Goal: Task Accomplishment & Management: Complete application form

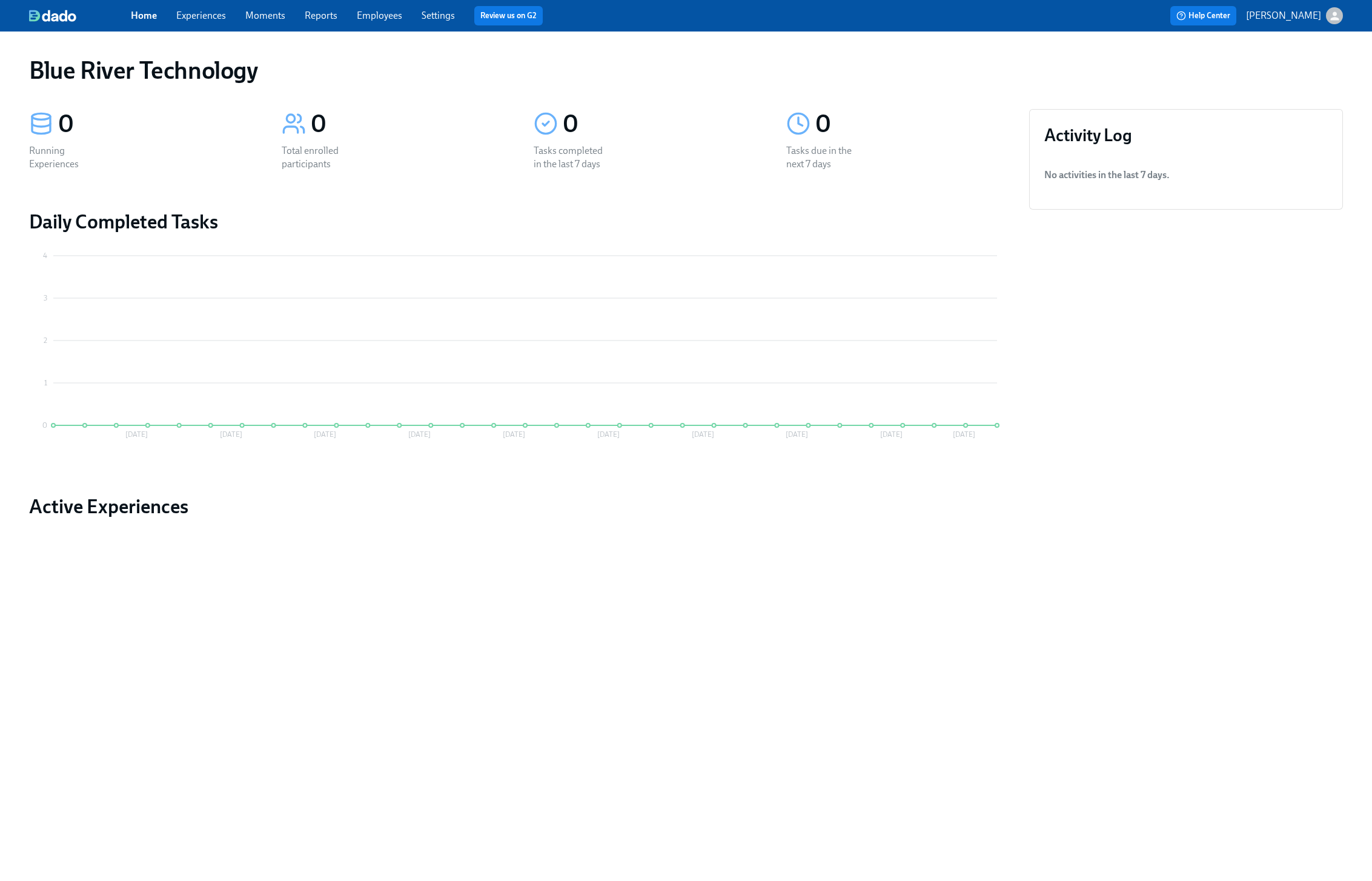
click at [145, 17] on link "Home" at bounding box center [144, 16] width 26 height 12
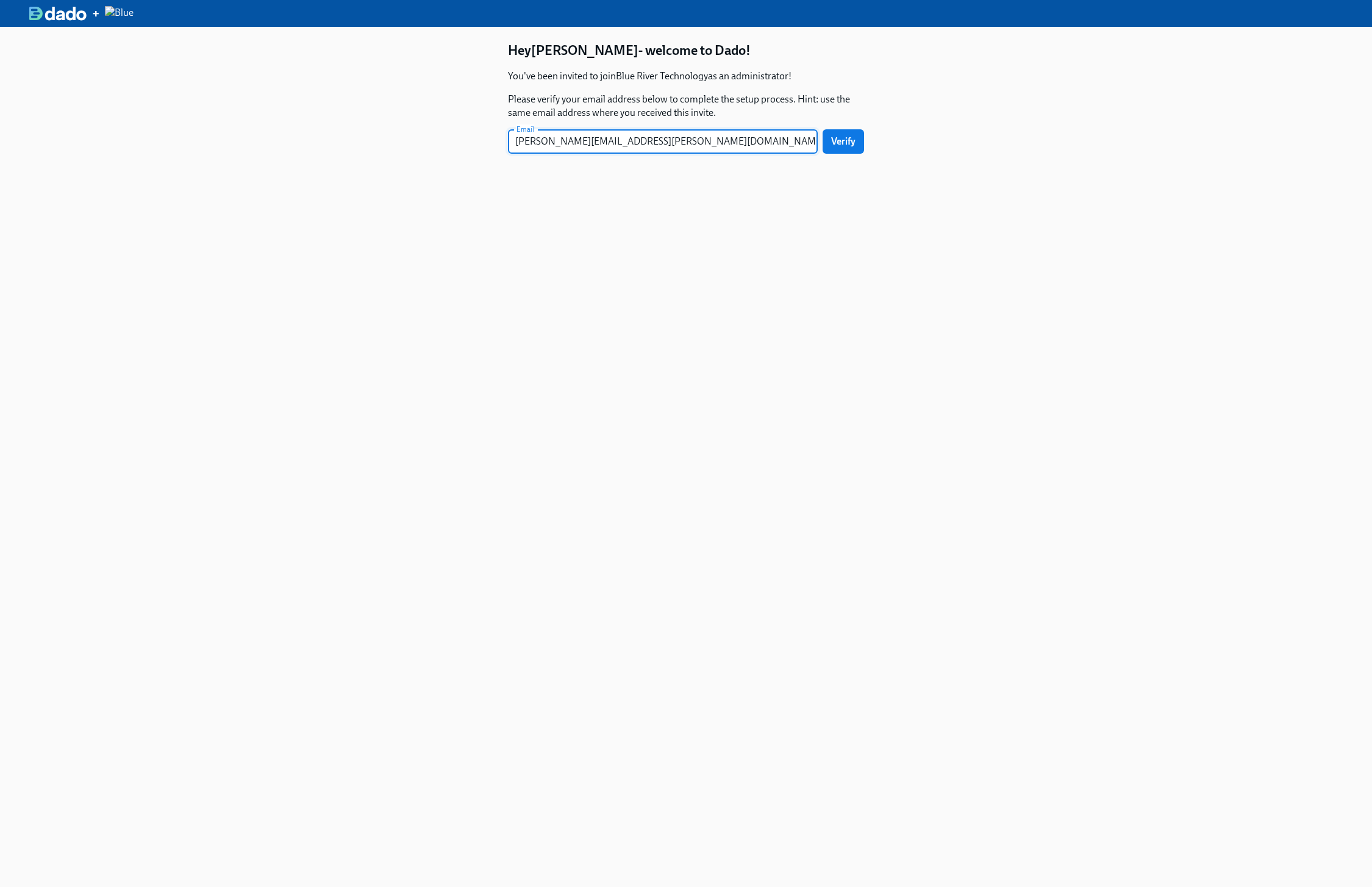
type input "[PERSON_NAME][EMAIL_ADDRESS][PERSON_NAME][DOMAIN_NAME]"
click at [962, 114] on div "Hey Chris - welcome to Dado! You've been invited to join Blue River Technology …" at bounding box center [686, 470] width 1372 height 887
click at [843, 145] on span "Verify" at bounding box center [843, 141] width 24 height 12
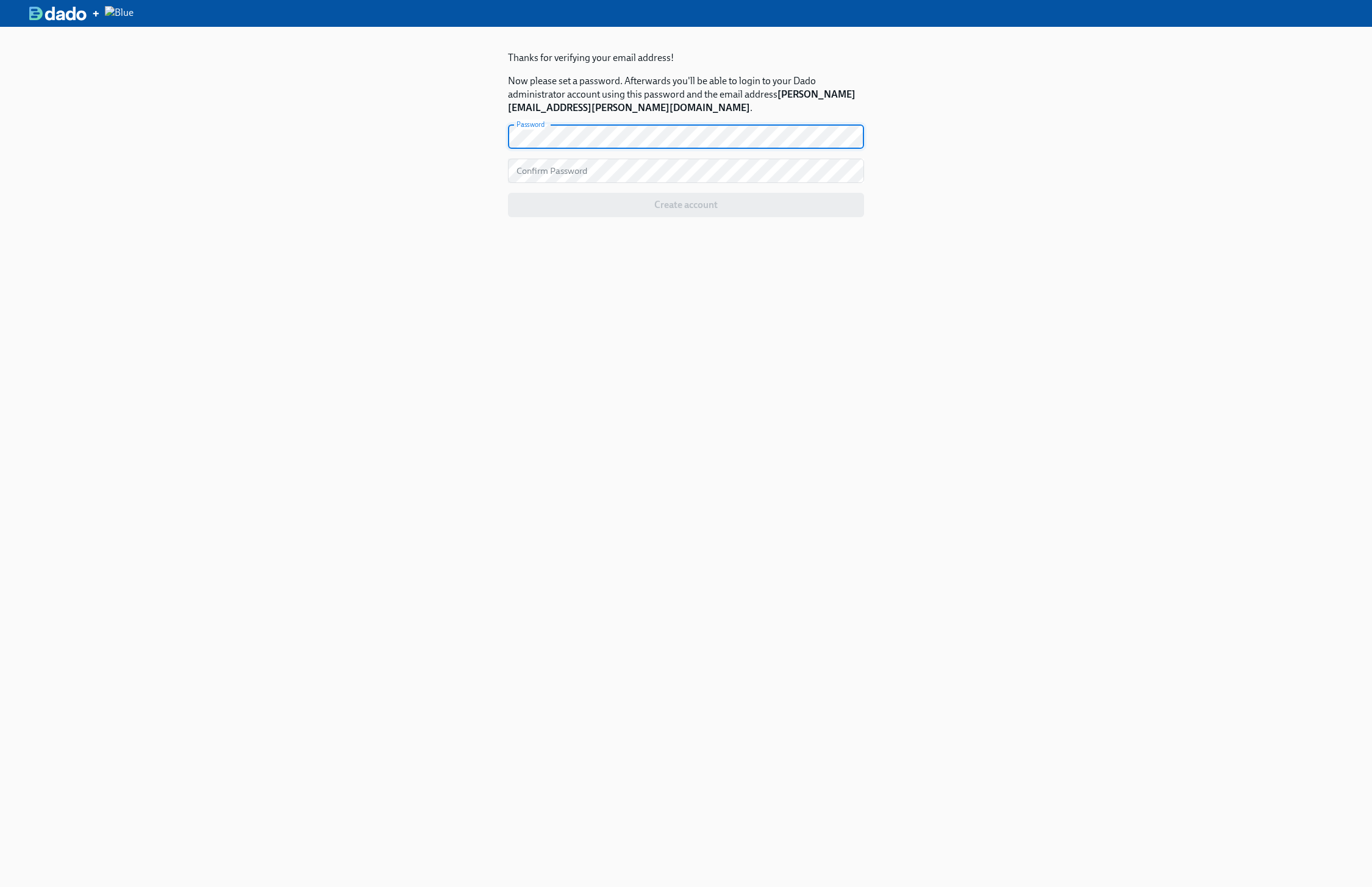
click at [864, 136] on div at bounding box center [864, 136] width 0 height 0
click at [718, 210] on span "Create account" at bounding box center [686, 205] width 339 height 12
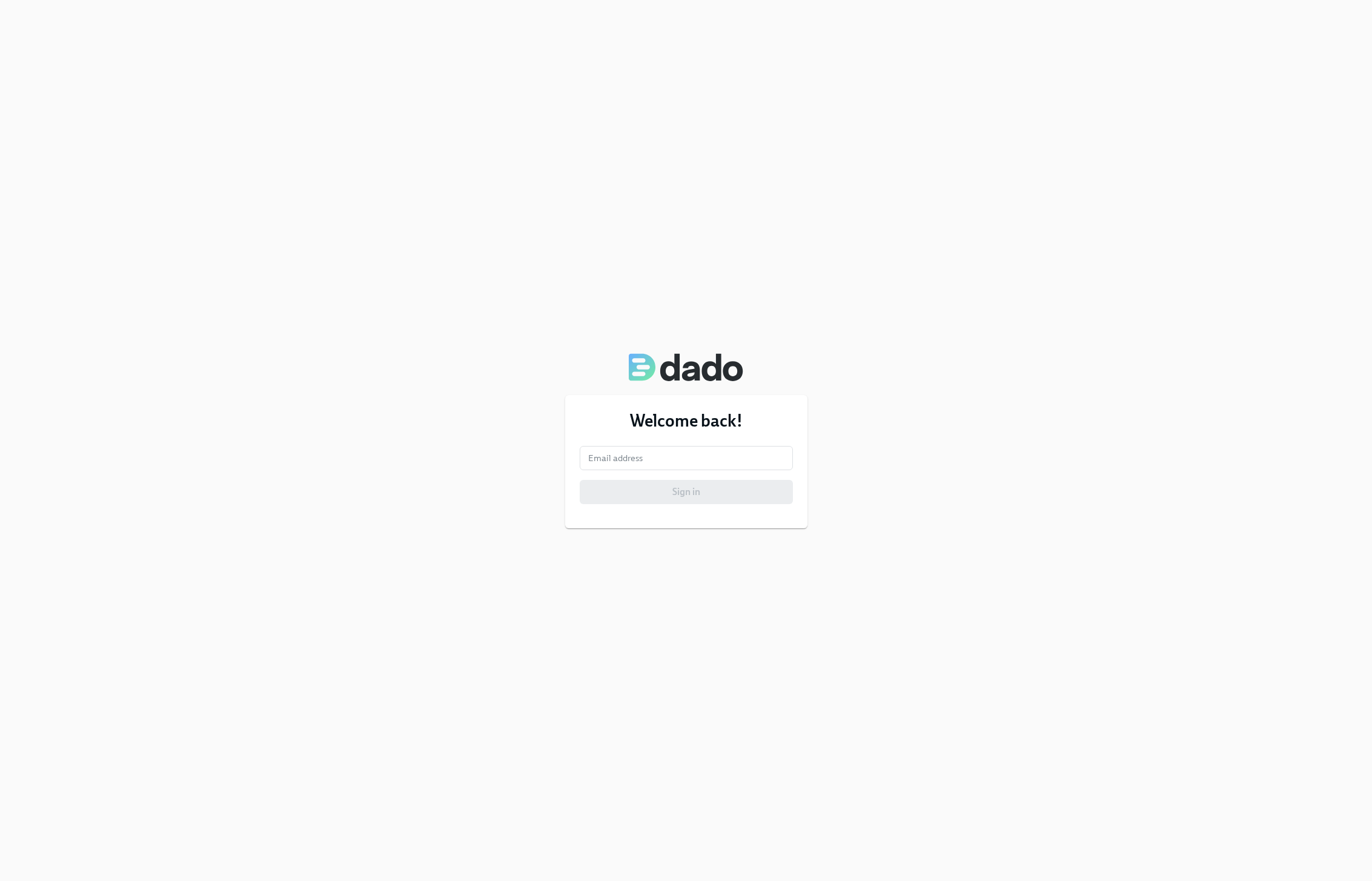
click at [881, 347] on div "Welcome back! Email address Email address Sign in" at bounding box center [686, 440] width 1372 height 881
click at [669, 461] on input "email" at bounding box center [686, 457] width 213 height 24
type input "[PERSON_NAME][EMAIL_ADDRESS][PERSON_NAME][DOMAIN_NAME]"
click at [677, 488] on span "Sign in" at bounding box center [686, 491] width 196 height 12
click at [792, 458] on div at bounding box center [792, 458] width 0 height 0
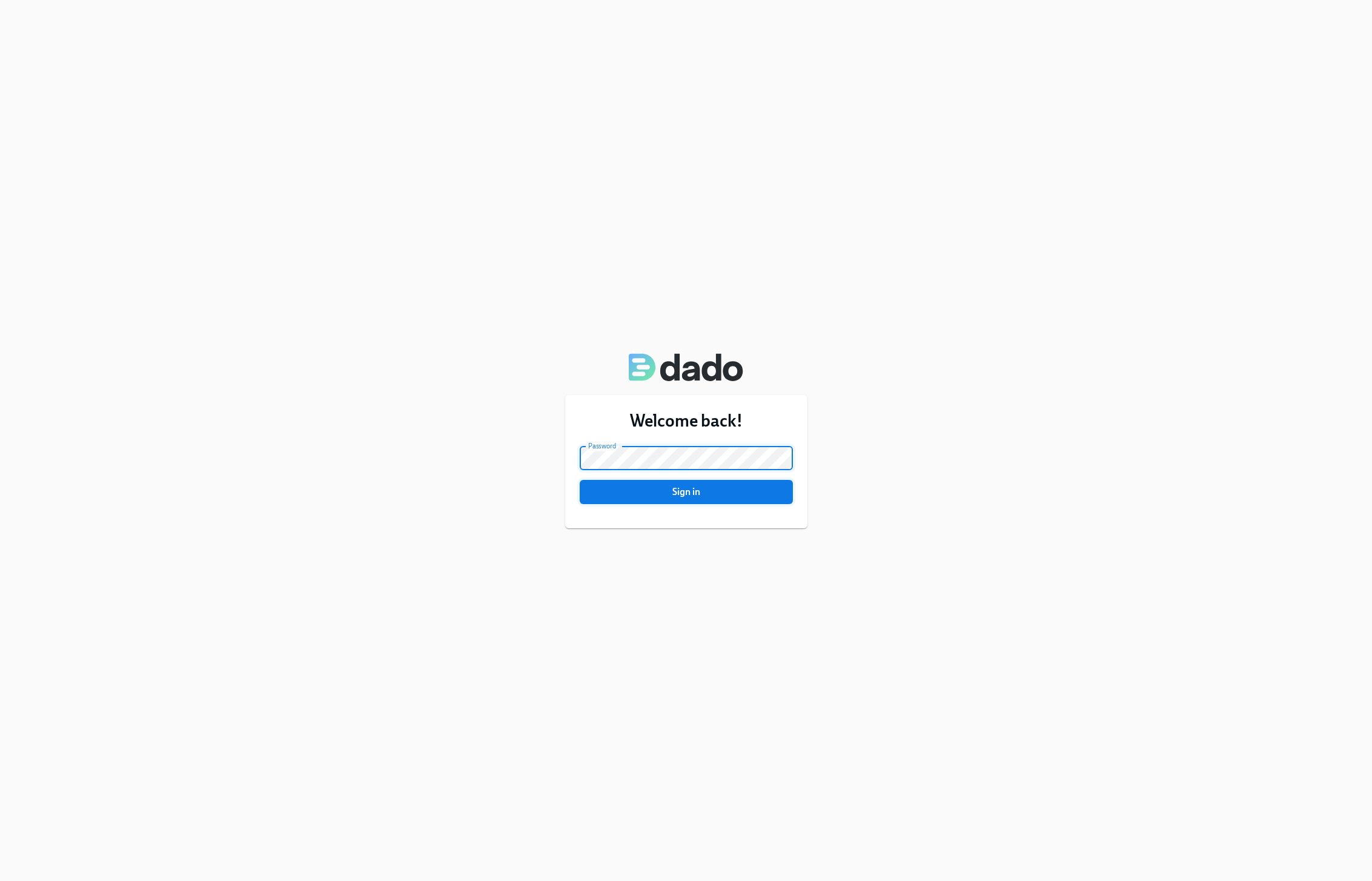
click at [680, 498] on button "Sign in" at bounding box center [686, 491] width 213 height 24
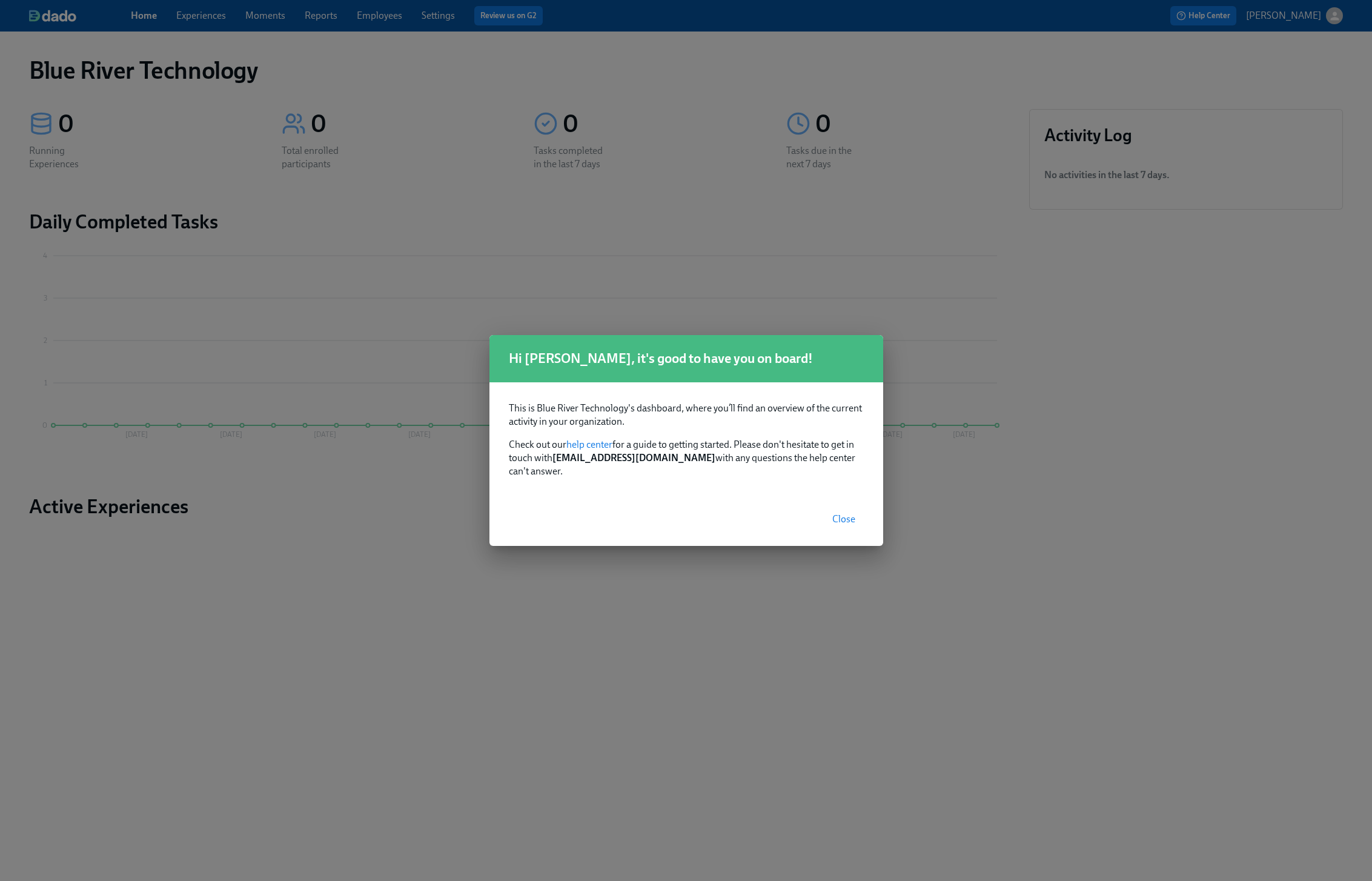
click at [844, 514] on span "Close" at bounding box center [844, 519] width 23 height 12
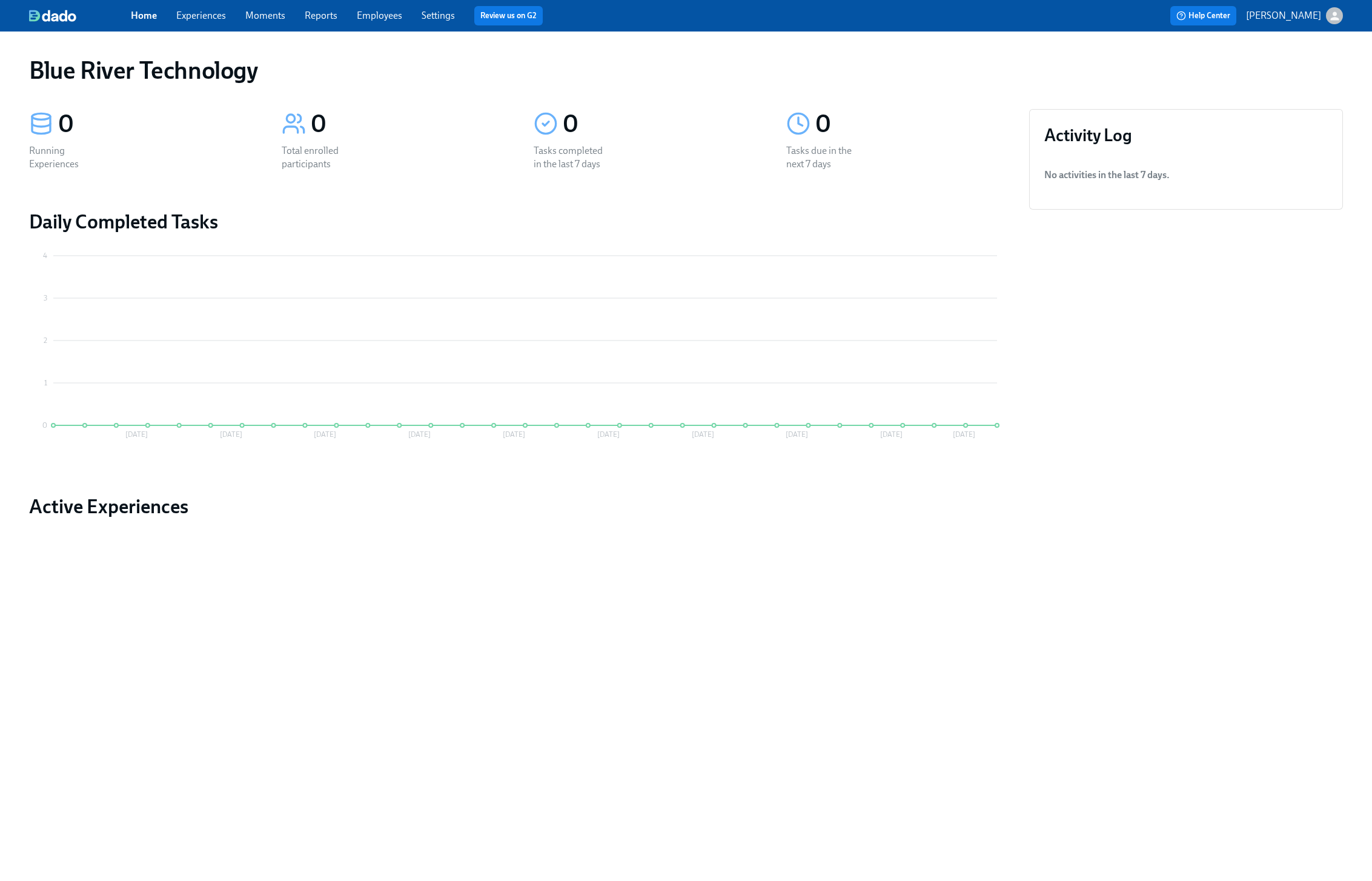
click at [1013, 67] on div "Blue River Technology" at bounding box center [685, 69] width 1313 height 29
